Goal: Download file/media

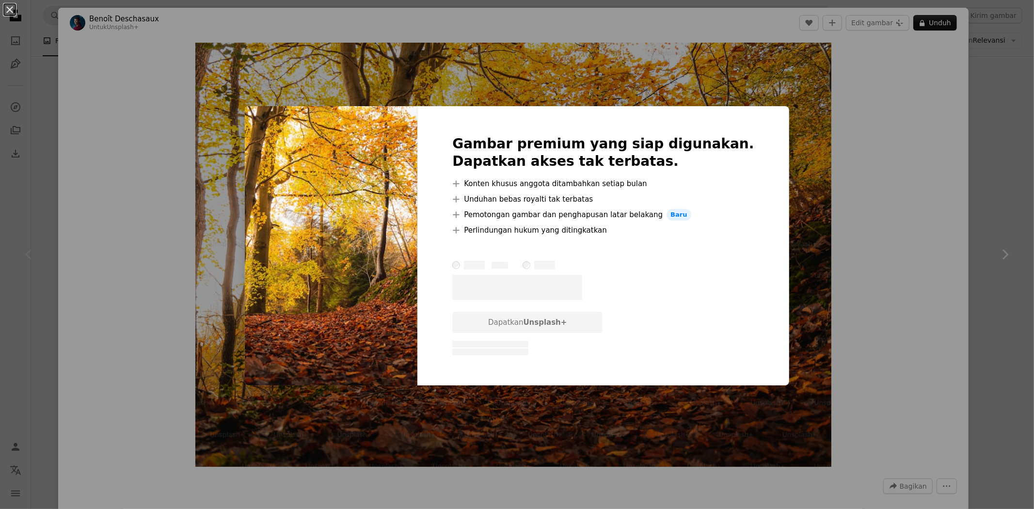
scroll to position [323, 0]
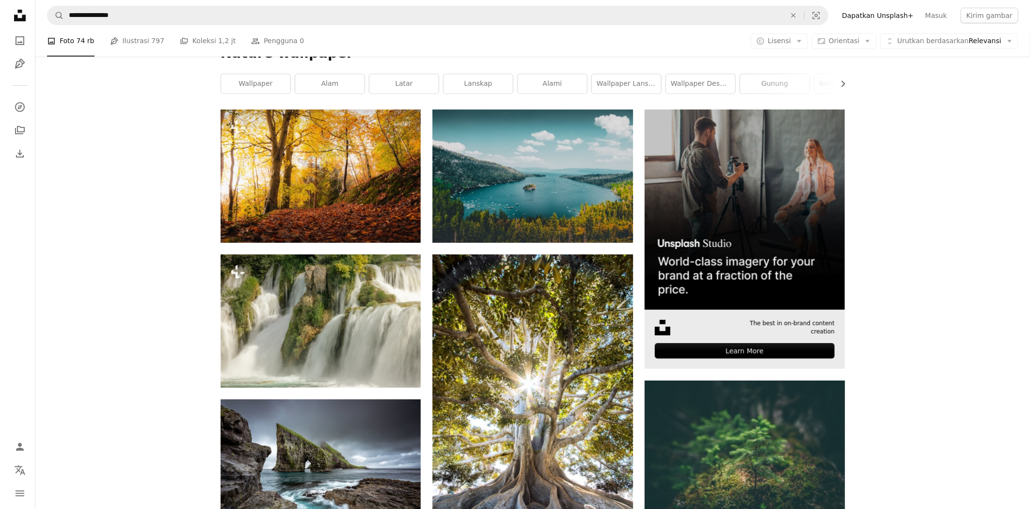
scroll to position [430, 0]
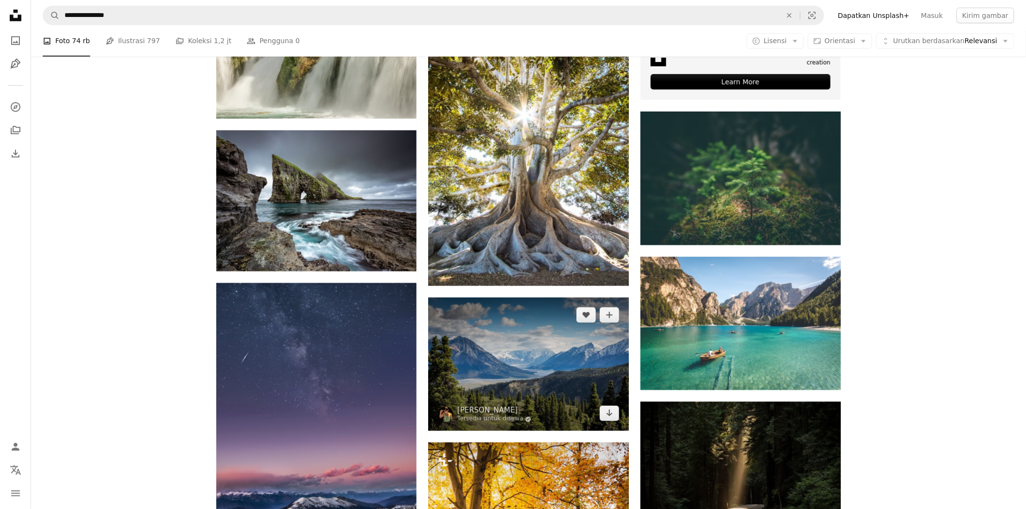
click at [473, 360] on img at bounding box center [528, 364] width 200 height 133
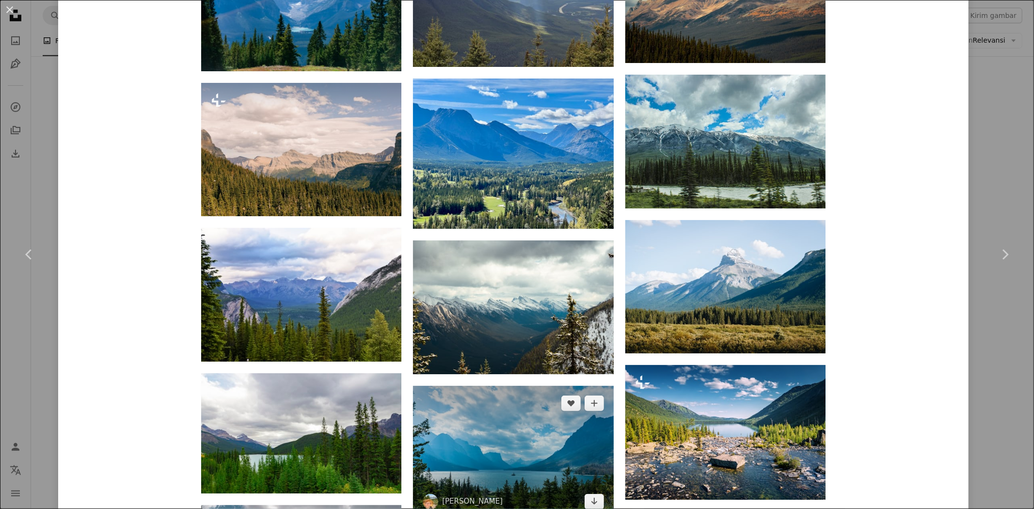
scroll to position [1185, 0]
